Goal: Information Seeking & Learning: Understand process/instructions

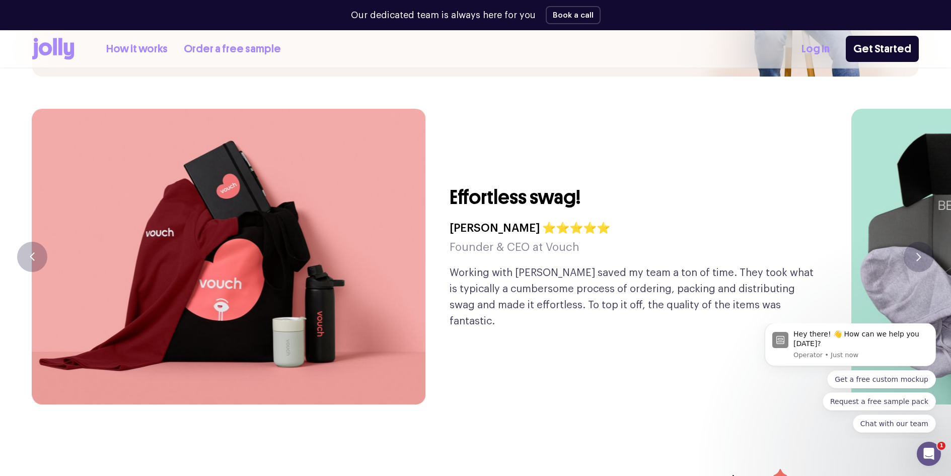
drag, startPoint x: 815, startPoint y: 288, endPoint x: 469, endPoint y: 291, distance: 346.0
click at [471, 291] on p "Working with [PERSON_NAME] saved my team a ton of time. They took what is typic…" at bounding box center [635, 297] width 370 height 64
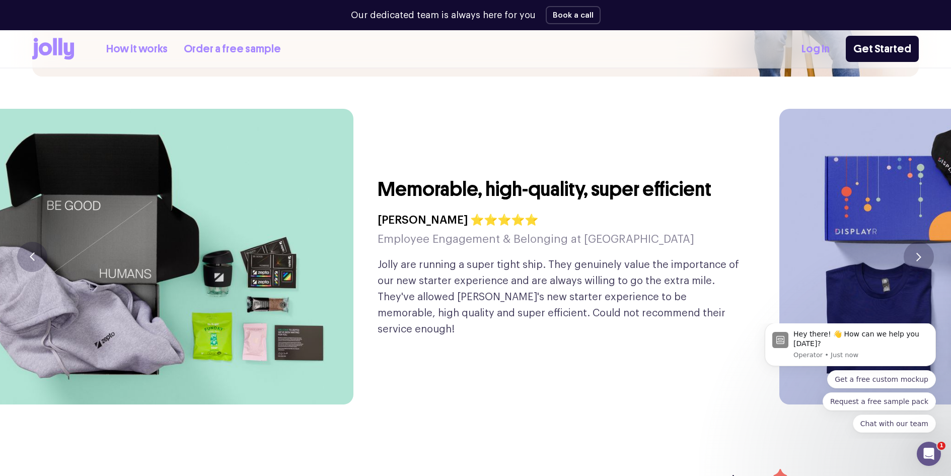
drag, startPoint x: 653, startPoint y: 306, endPoint x: 386, endPoint y: 321, distance: 267.4
click at [395, 320] on div "Memorable, high-quality, super efficient [PERSON_NAME] ⭐⭐⭐⭐⭐ Employee Engagemen…" at bounding box center [563, 256] width 370 height 295
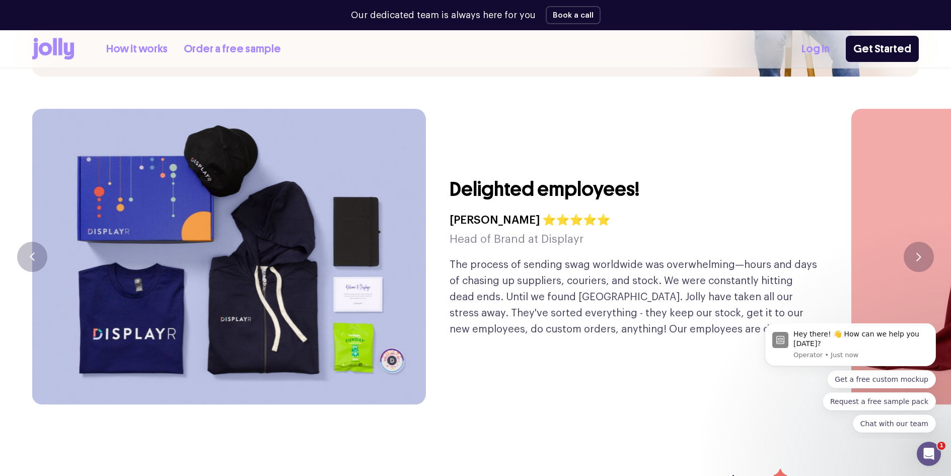
drag, startPoint x: 613, startPoint y: 325, endPoint x: 485, endPoint y: 325, distance: 127.9
click at [489, 325] on div "Delighted employees! [PERSON_NAME] ⭐⭐⭐⭐⭐ Head of Brand at Displayr The process …" at bounding box center [635, 256] width 370 height 295
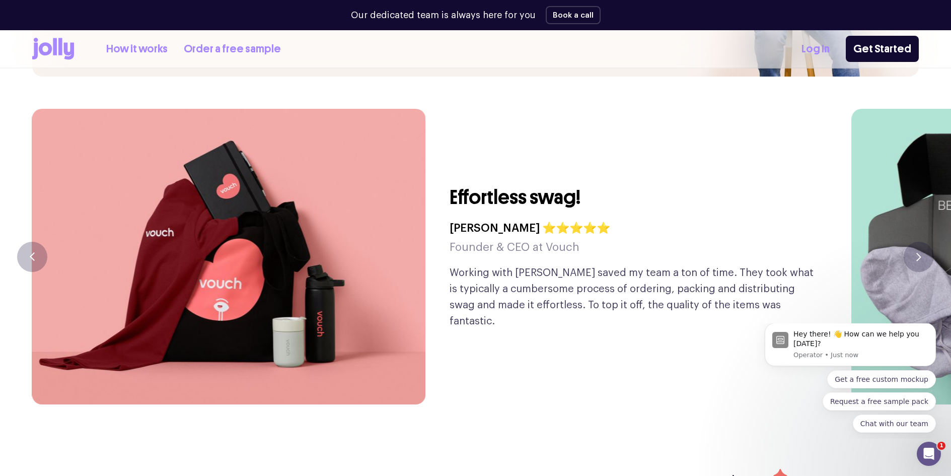
drag, startPoint x: 600, startPoint y: 312, endPoint x: 470, endPoint y: 312, distance: 130.4
click at [470, 312] on div "Effortless swag! [PERSON_NAME] ⭐⭐⭐⭐⭐ Founder & CEO at Vouch Working with [PERSO…" at bounding box center [635, 256] width 370 height 295
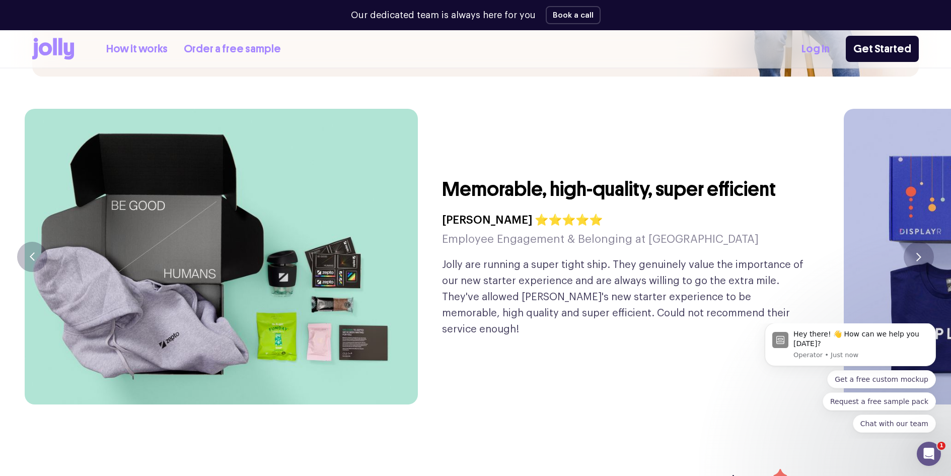
drag, startPoint x: 634, startPoint y: 314, endPoint x: 499, endPoint y: 314, distance: 135.5
click at [513, 314] on div "Memorable, high-quality, super efficient [PERSON_NAME] ⭐⭐⭐⭐⭐ Employee Engagemen…" at bounding box center [627, 256] width 370 height 295
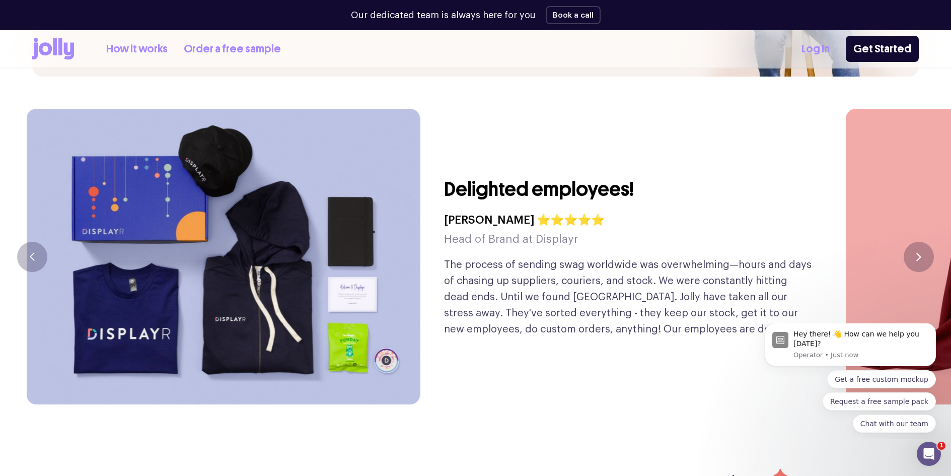
drag, startPoint x: 583, startPoint y: 313, endPoint x: 506, endPoint y: 307, distance: 76.8
click at [553, 309] on div "Delighted employees! [PERSON_NAME] ⭐⭐⭐⭐⭐ Head of Brand at Displayr The process …" at bounding box center [629, 256] width 370 height 295
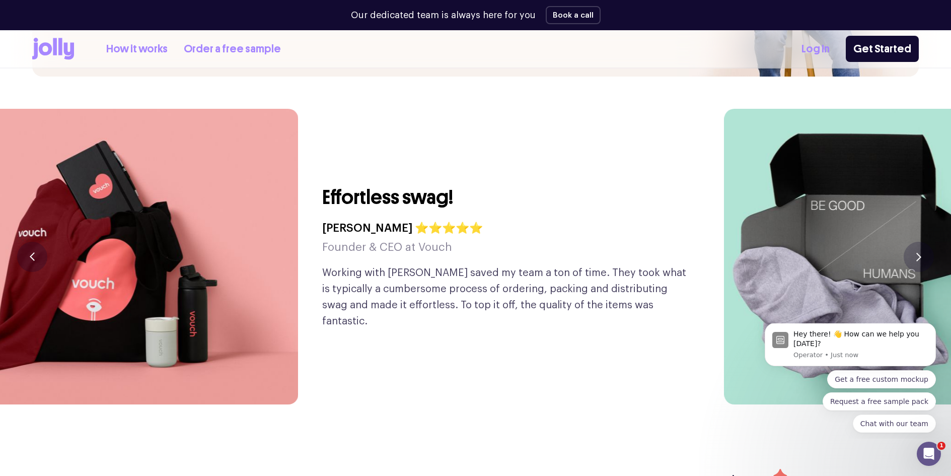
drag, startPoint x: 573, startPoint y: 329, endPoint x: 397, endPoint y: 329, distance: 175.3
click at [431, 329] on div "Effortless swag! [PERSON_NAME] ⭐⭐⭐⭐⭐ Founder & CEO at Vouch Working with [PERSO…" at bounding box center [507, 256] width 370 height 295
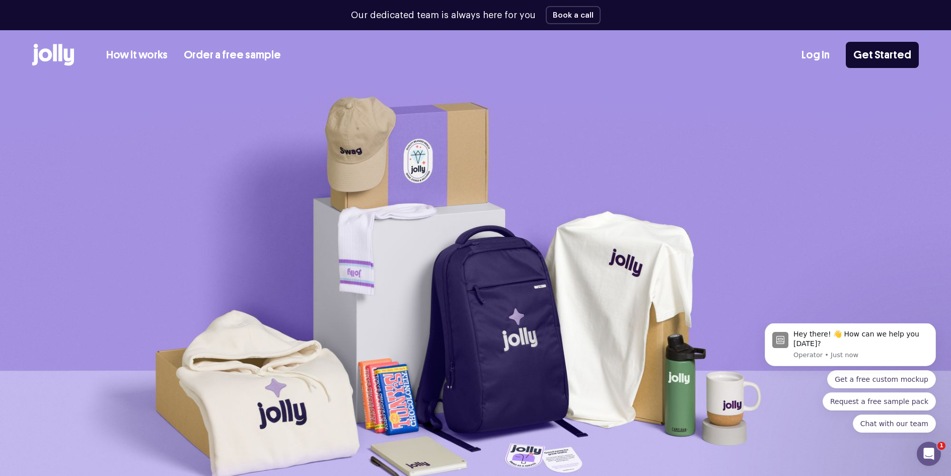
click at [127, 51] on link "How it works" at bounding box center [136, 55] width 61 height 17
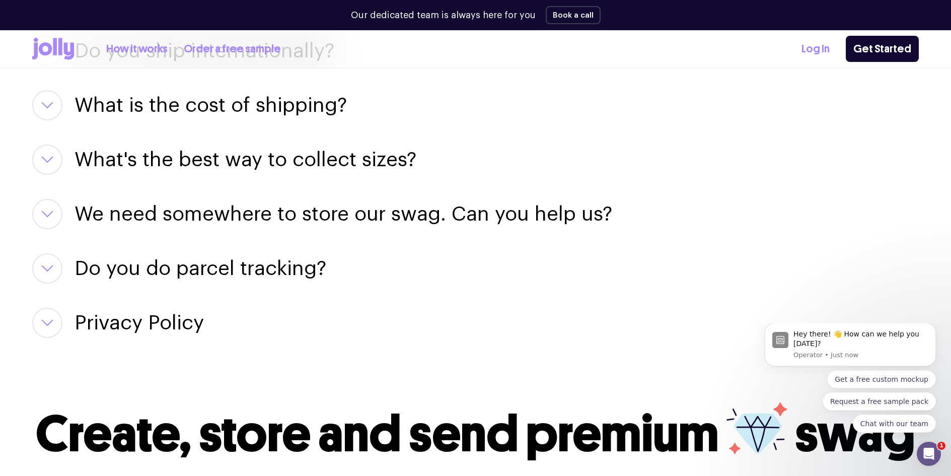
scroll to position [1844, 0]
